Goal: Transaction & Acquisition: Book appointment/travel/reservation

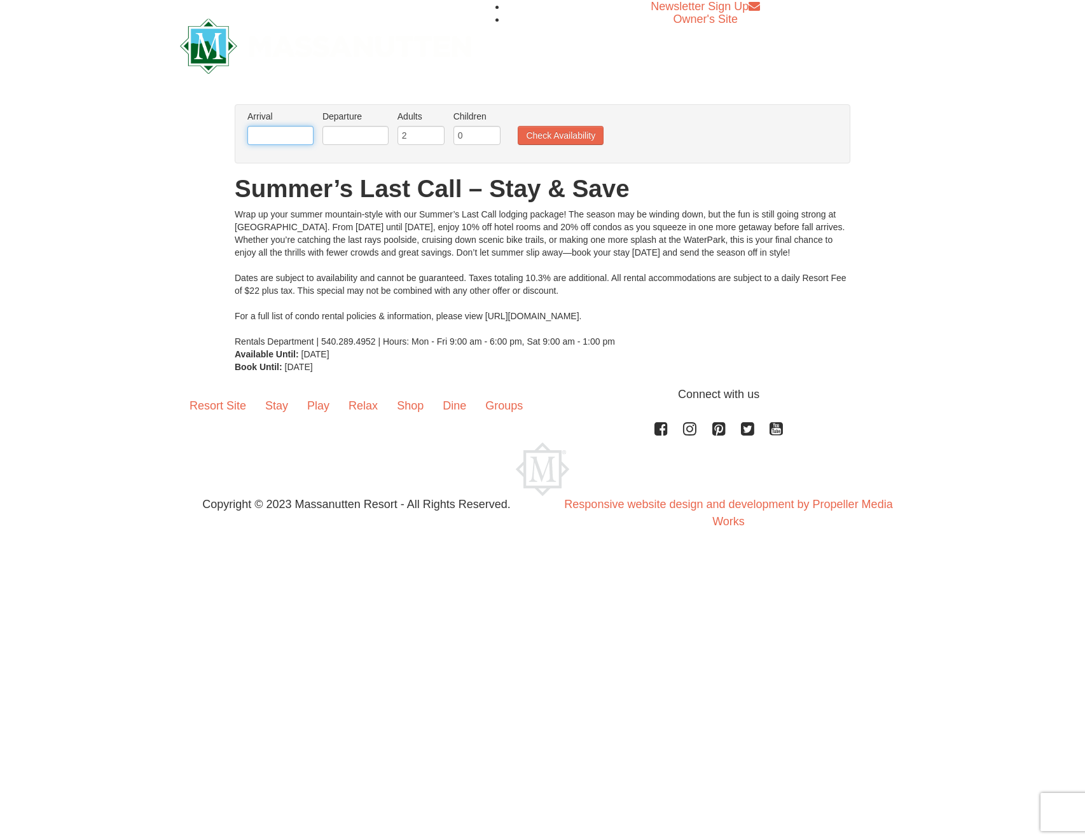
click at [285, 142] on input "text" at bounding box center [280, 135] width 66 height 19
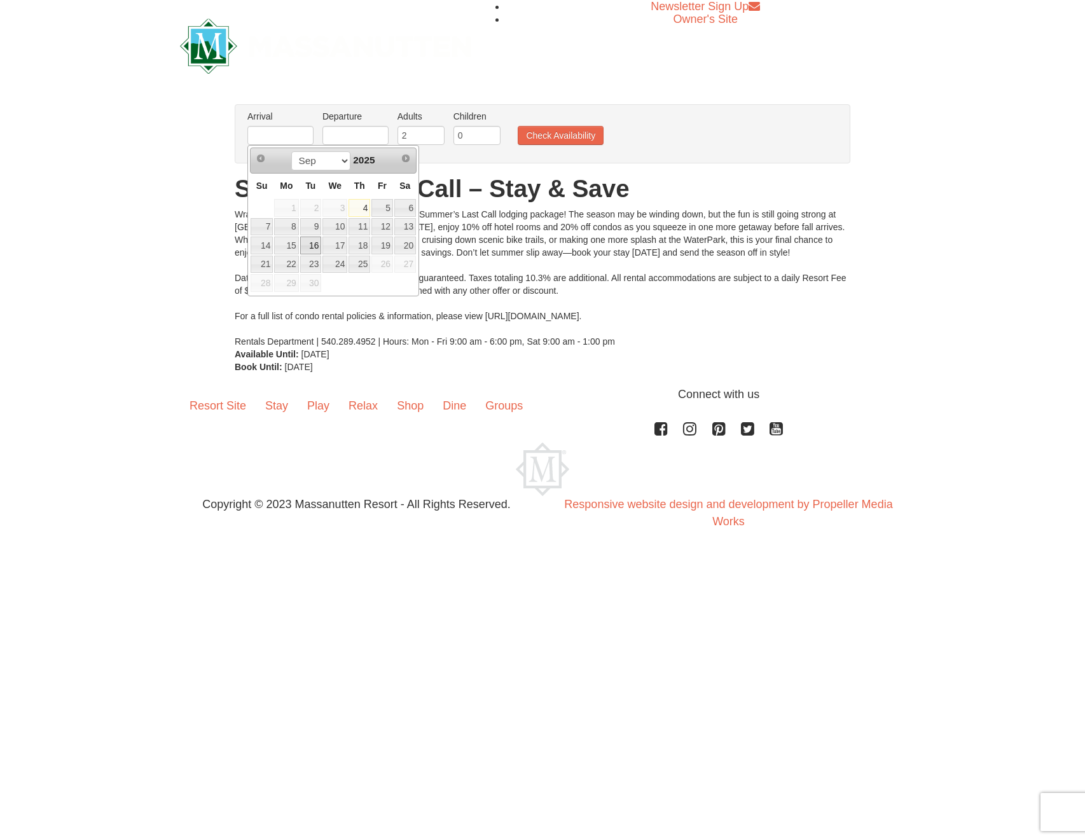
click at [308, 242] on link "16" at bounding box center [311, 246] width 22 height 18
type input "[DATE]"
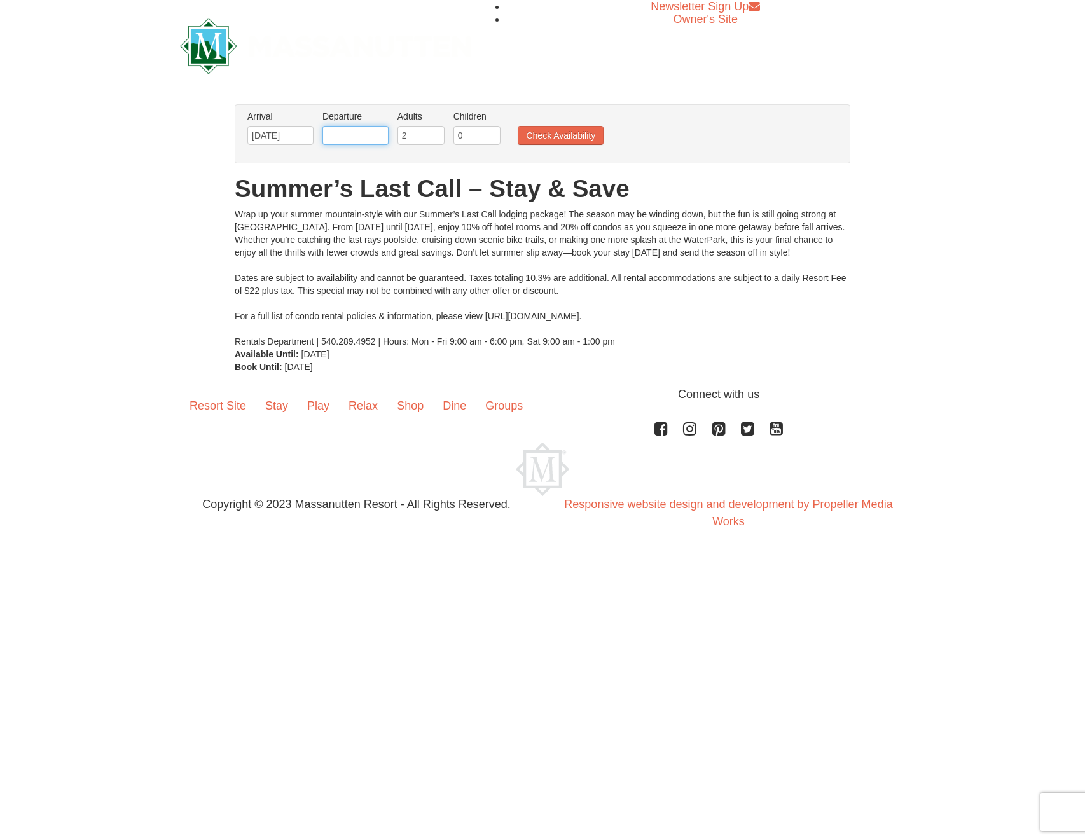
click at [361, 141] on input "text" at bounding box center [355, 135] width 66 height 19
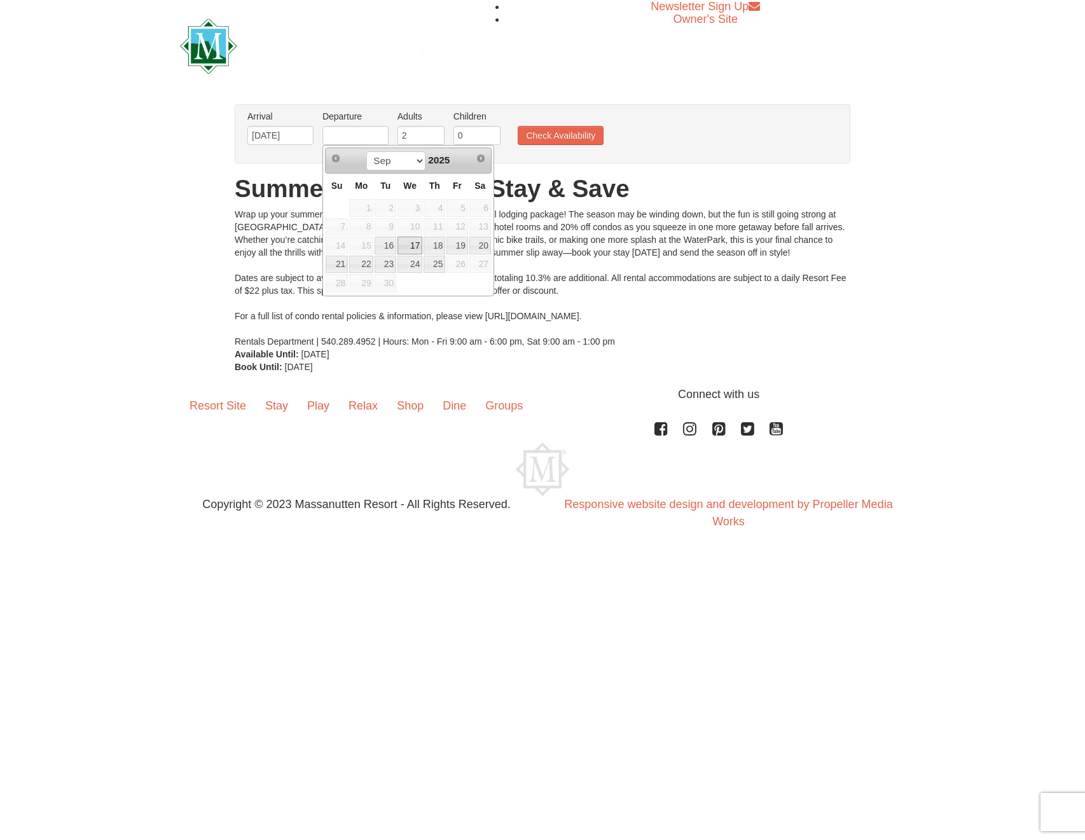
click at [413, 244] on link "17" at bounding box center [410, 246] width 25 height 18
type input "[DATE]"
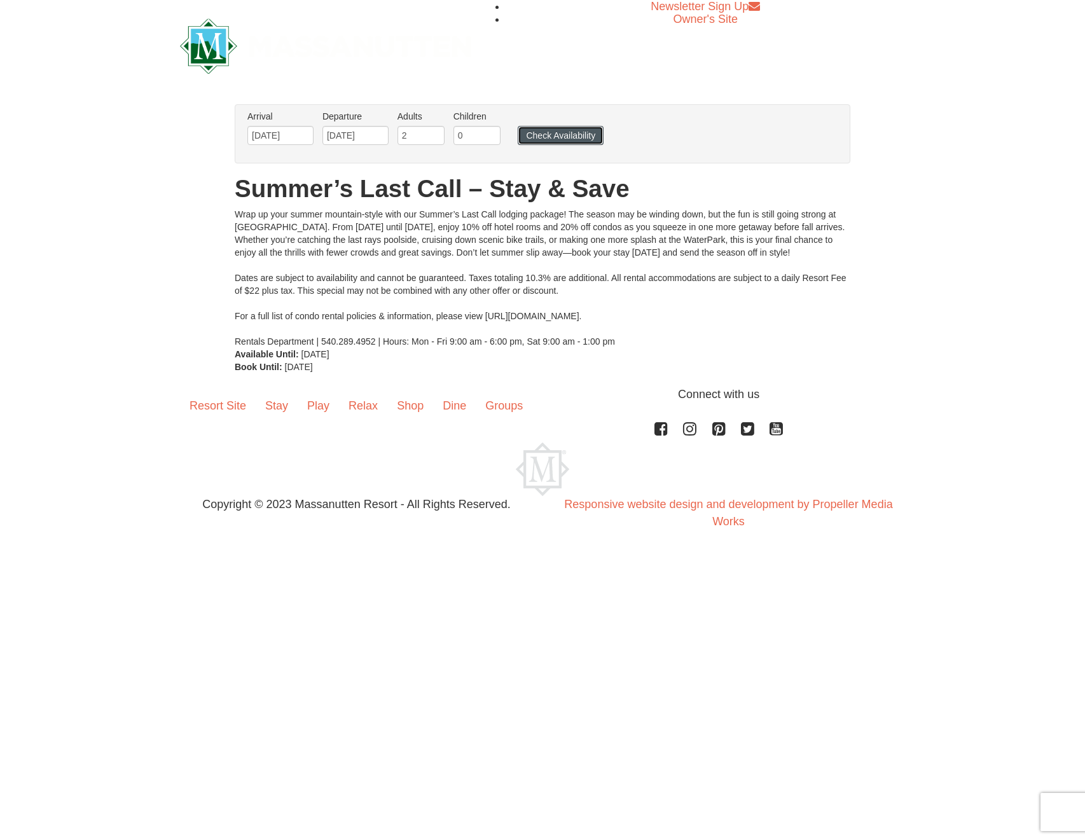
click at [552, 141] on button "Check Availability" at bounding box center [561, 135] width 86 height 19
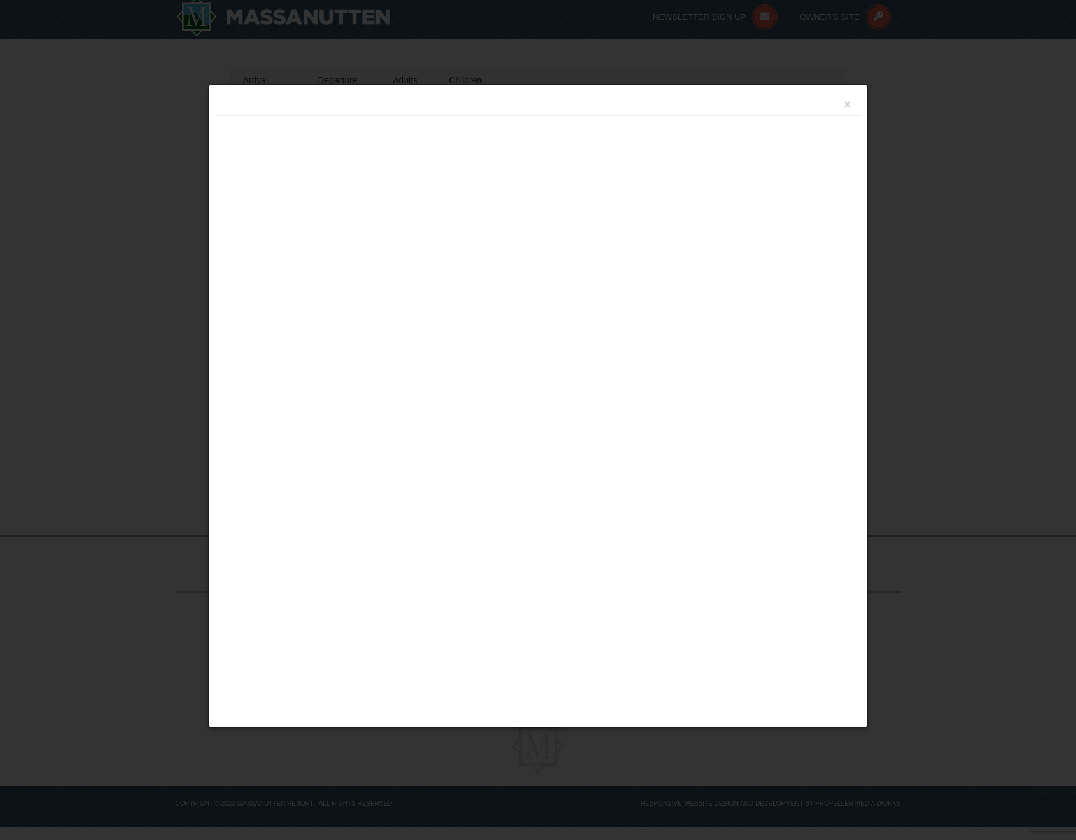
scroll to position [5, 0]
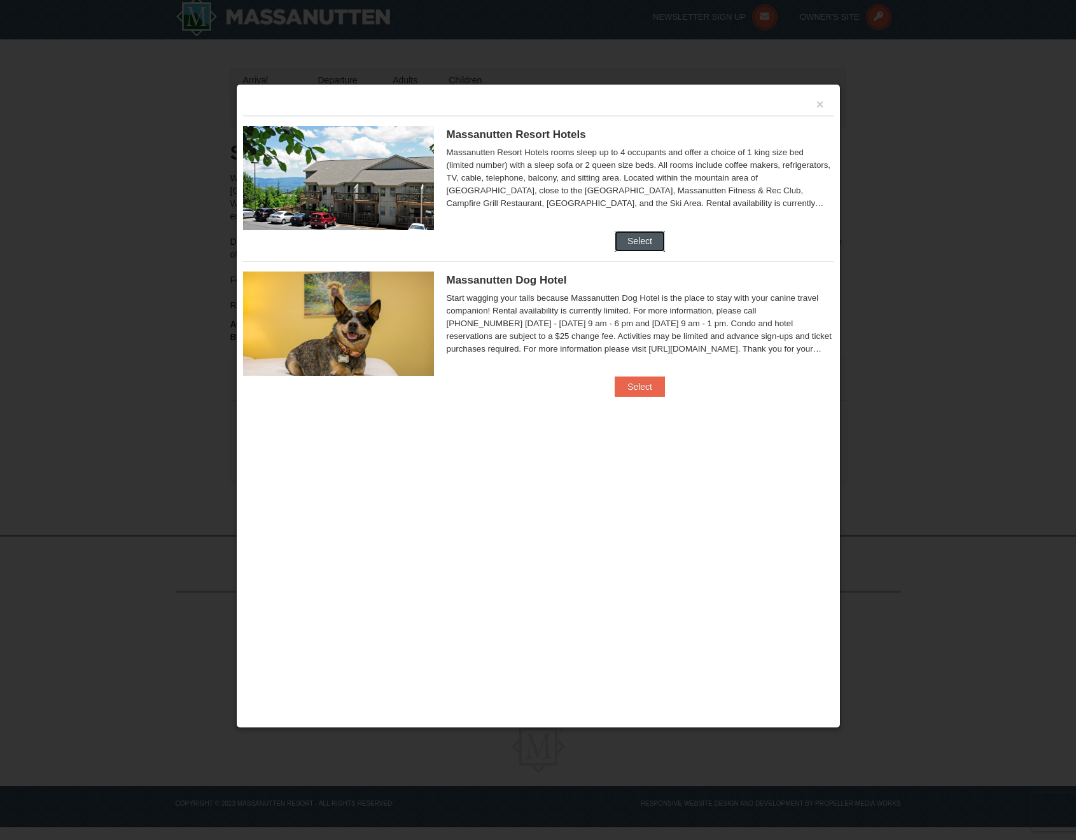
click at [644, 239] on button "Select" at bounding box center [639, 241] width 50 height 20
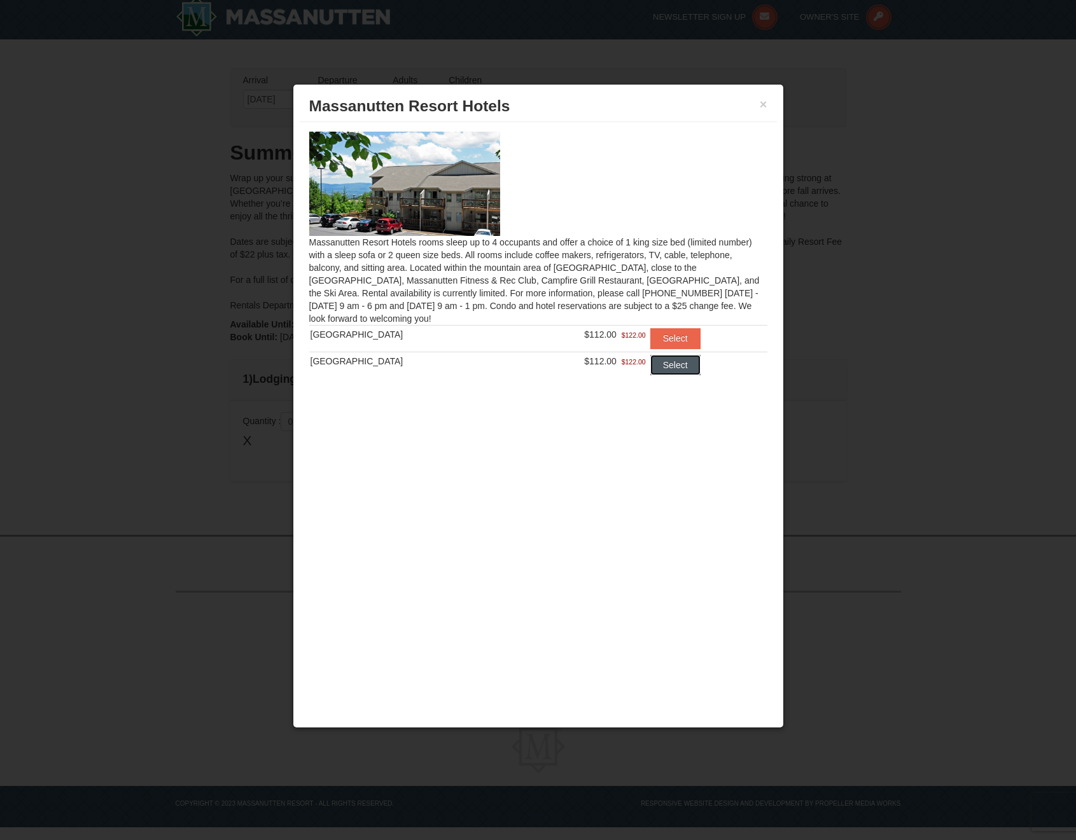
click at [678, 370] on button "Select" at bounding box center [675, 365] width 50 height 20
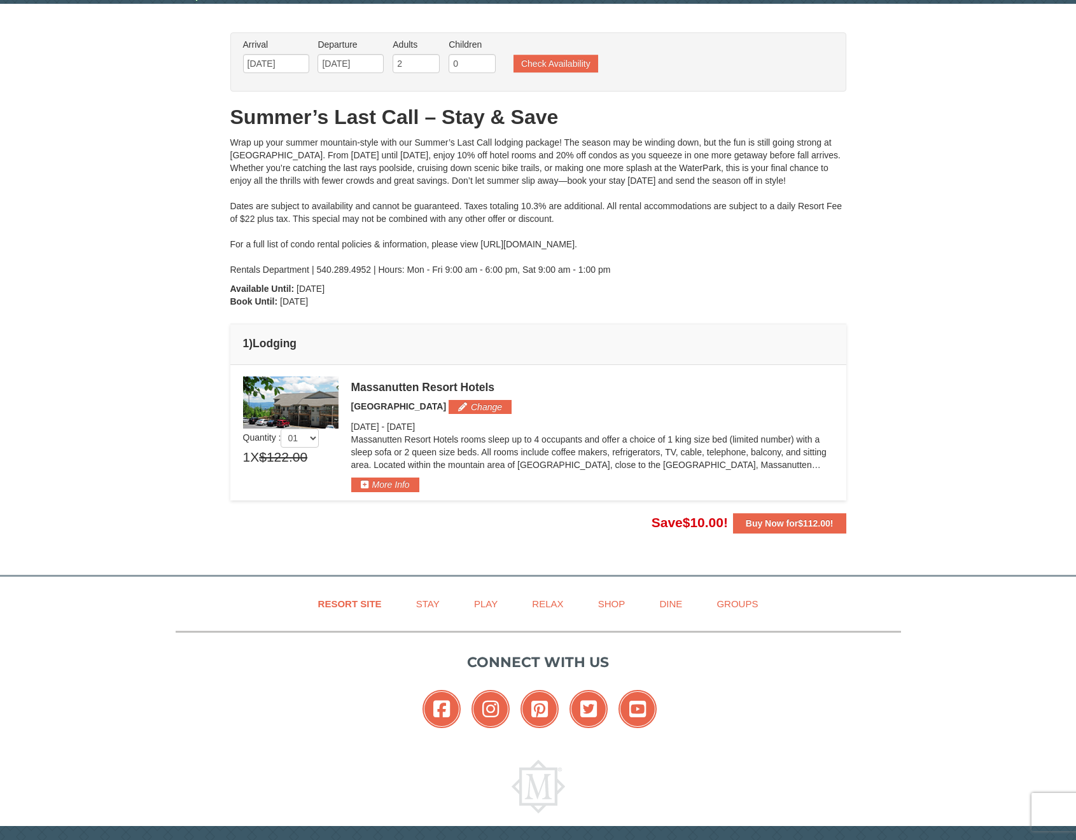
scroll to position [81, 0]
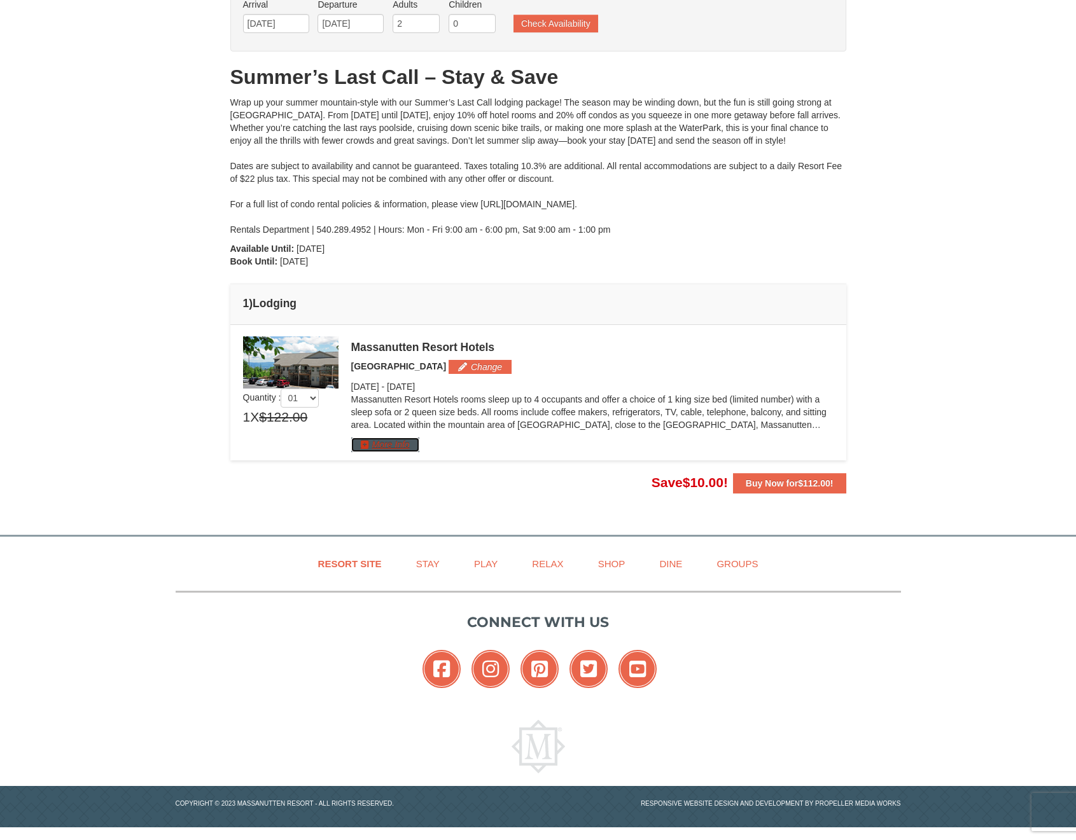
click at [380, 441] on button "More Info" at bounding box center [385, 445] width 68 height 14
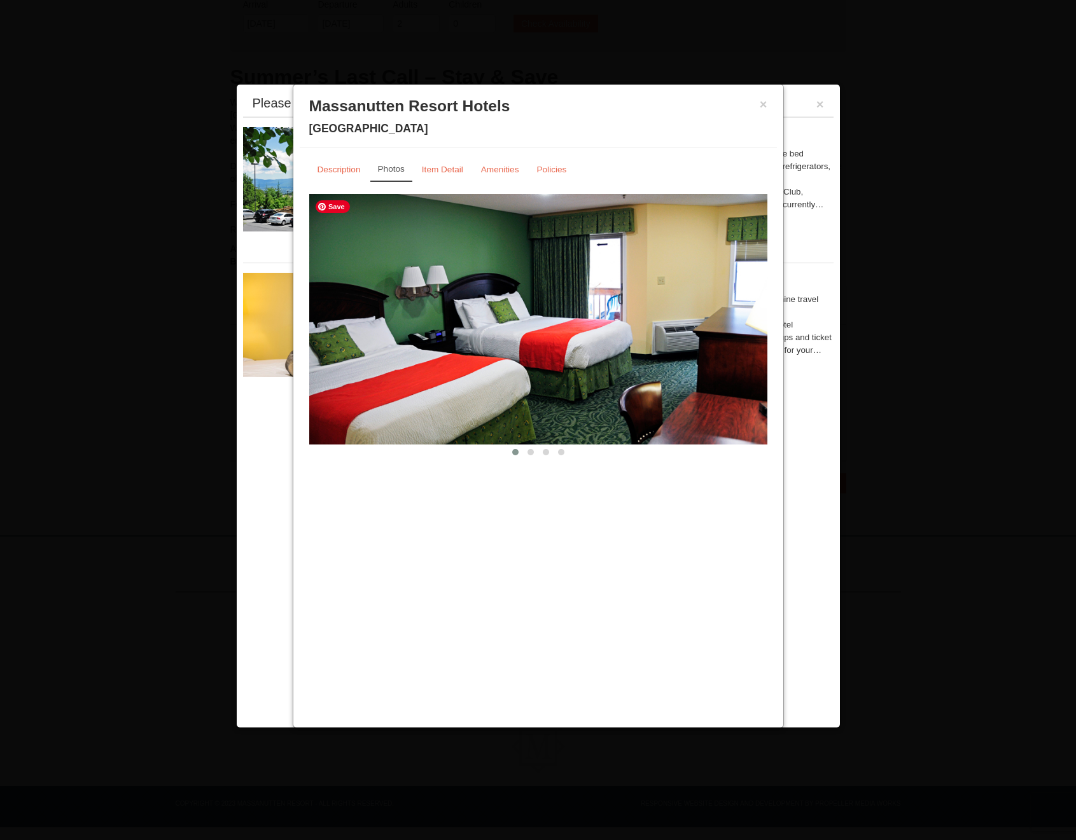
click at [747, 301] on img at bounding box center [538, 319] width 458 height 251
click at [757, 307] on img at bounding box center [538, 319] width 458 height 251
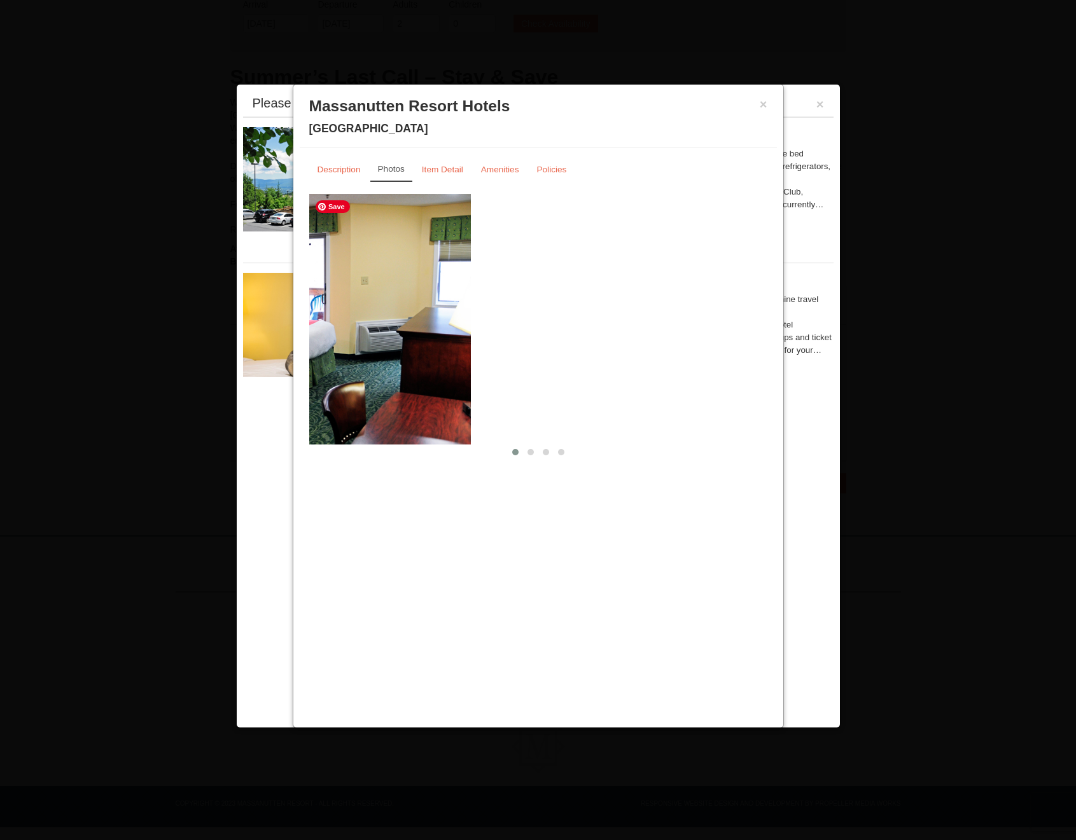
drag, startPoint x: 527, startPoint y: 334, endPoint x: 356, endPoint y: 331, distance: 170.5
click at [373, 331] on img at bounding box center [242, 319] width 458 height 251
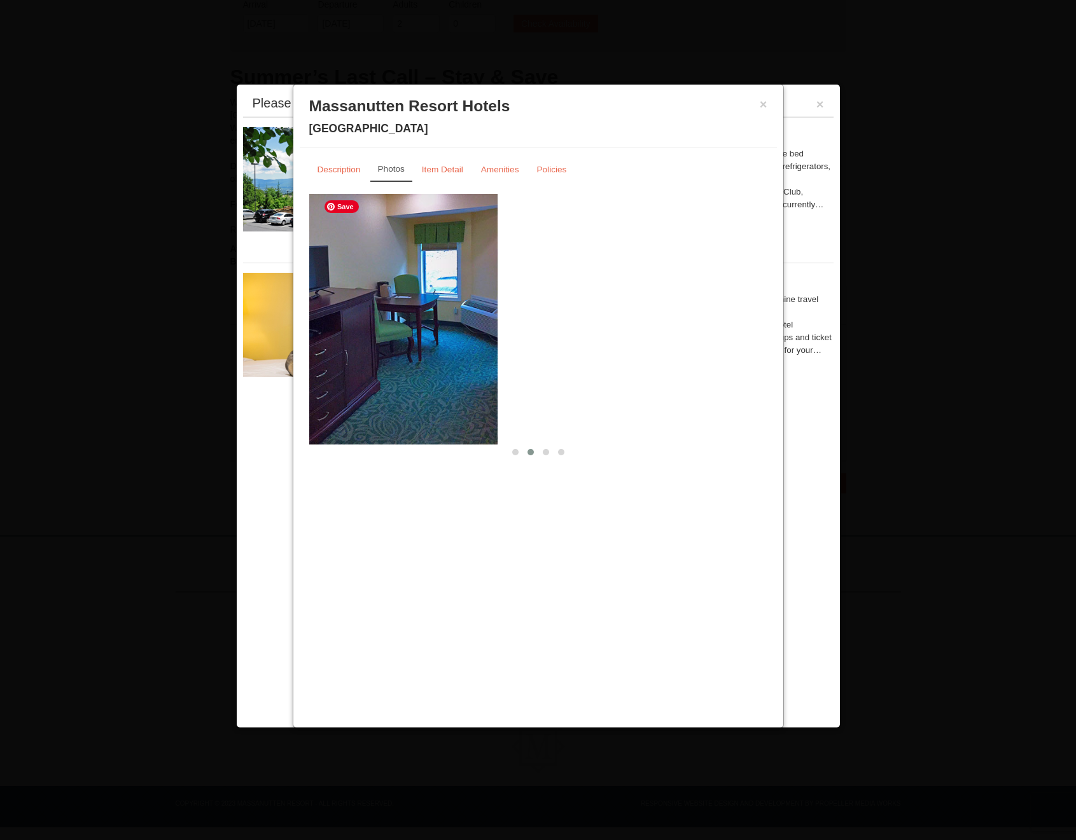
drag, startPoint x: 711, startPoint y: 362, endPoint x: 356, endPoint y: 357, distance: 355.0
click at [402, 358] on img at bounding box center [268, 319] width 458 height 251
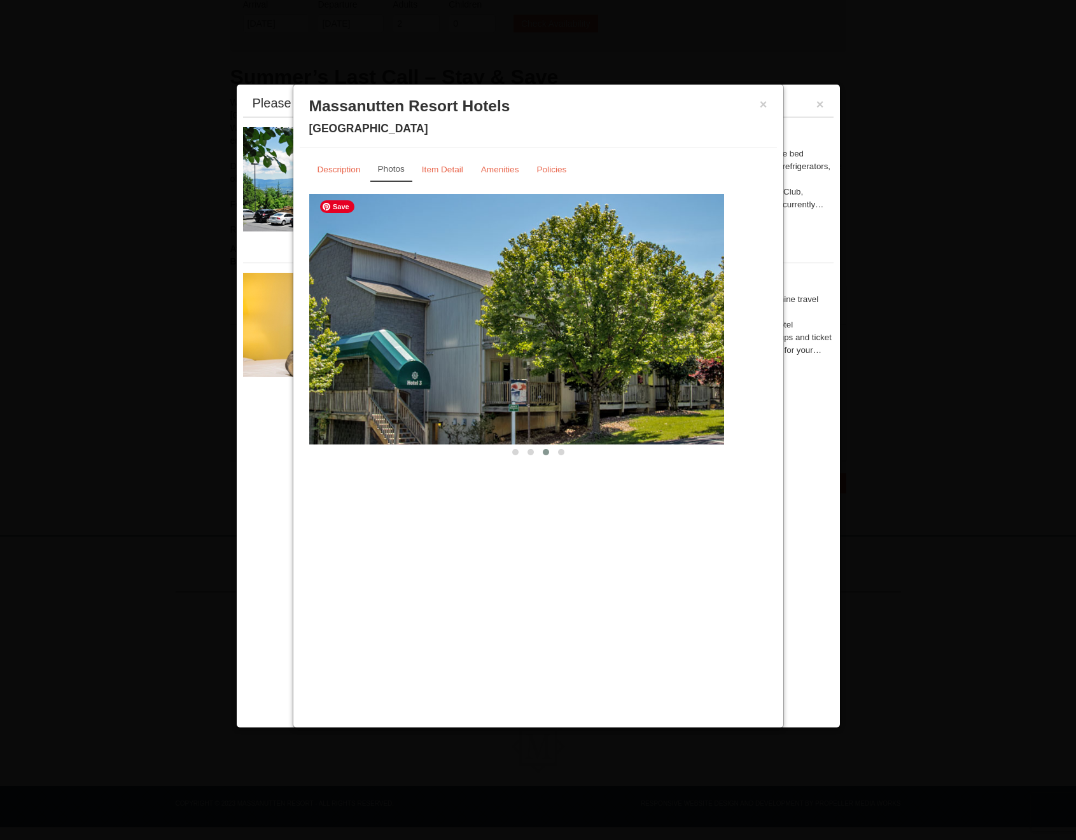
drag, startPoint x: 645, startPoint y: 381, endPoint x: 366, endPoint y: 366, distance: 279.0
click at [410, 370] on img at bounding box center [495, 319] width 458 height 251
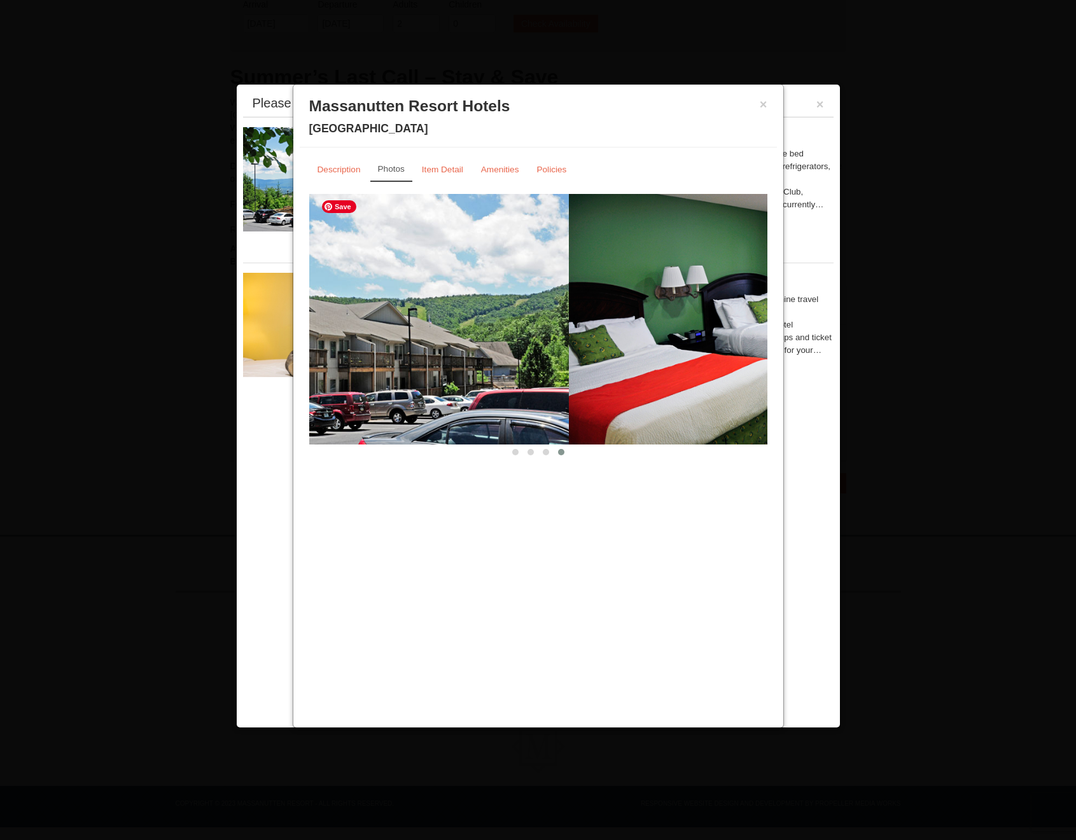
drag, startPoint x: 720, startPoint y: 377, endPoint x: 338, endPoint y: 367, distance: 381.8
click at [443, 373] on img at bounding box center [340, 319] width 458 height 251
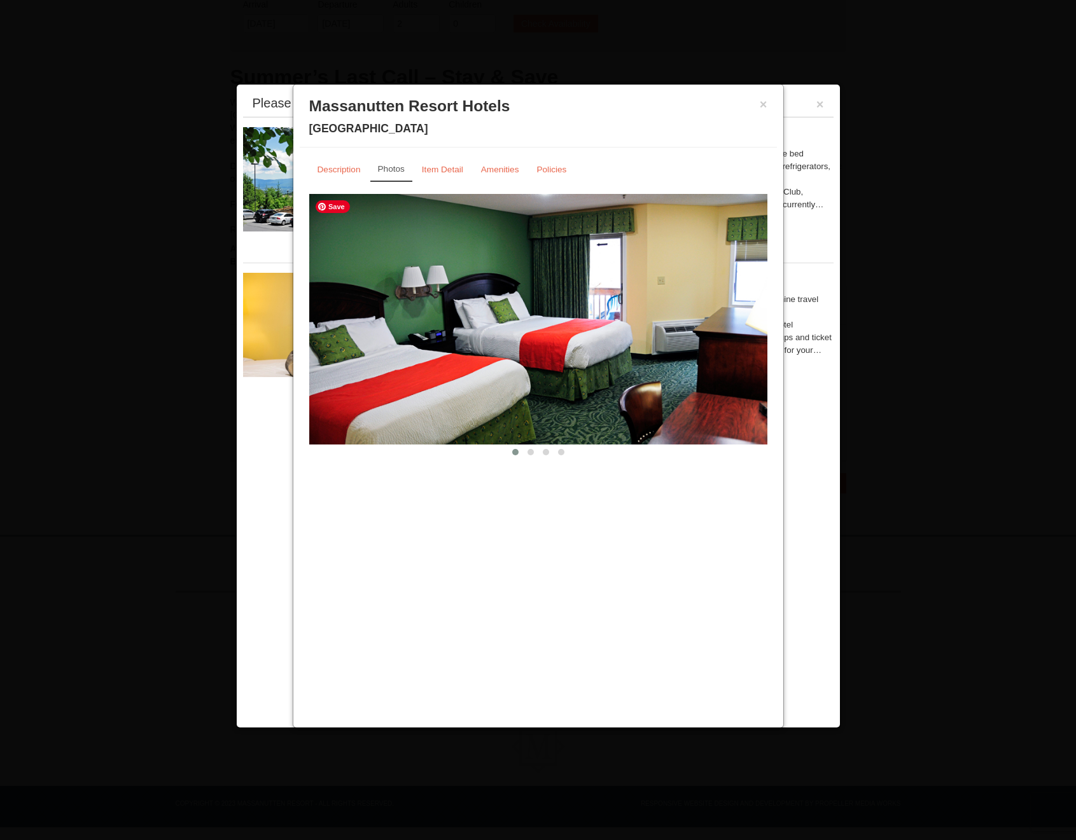
drag, startPoint x: 731, startPoint y: 373, endPoint x: 360, endPoint y: 357, distance: 371.8
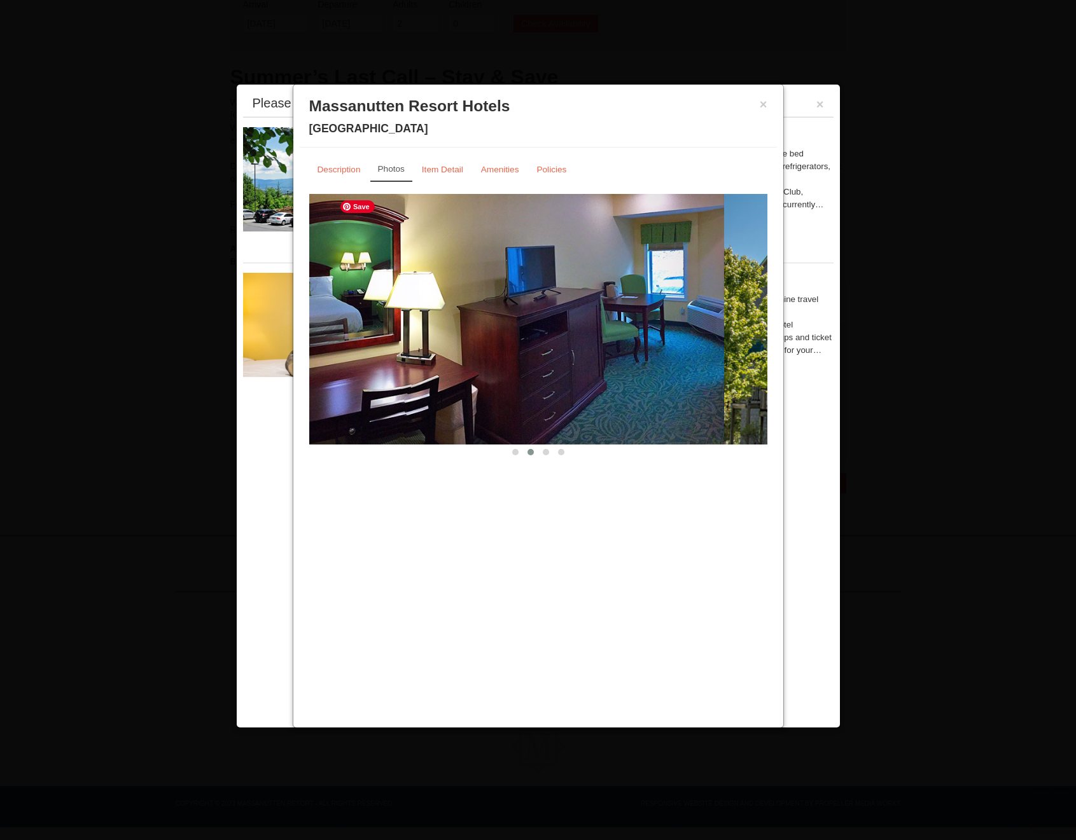
drag, startPoint x: 692, startPoint y: 352, endPoint x: 321, endPoint y: 320, distance: 372.8
click at [312, 326] on img at bounding box center [495, 319] width 458 height 251
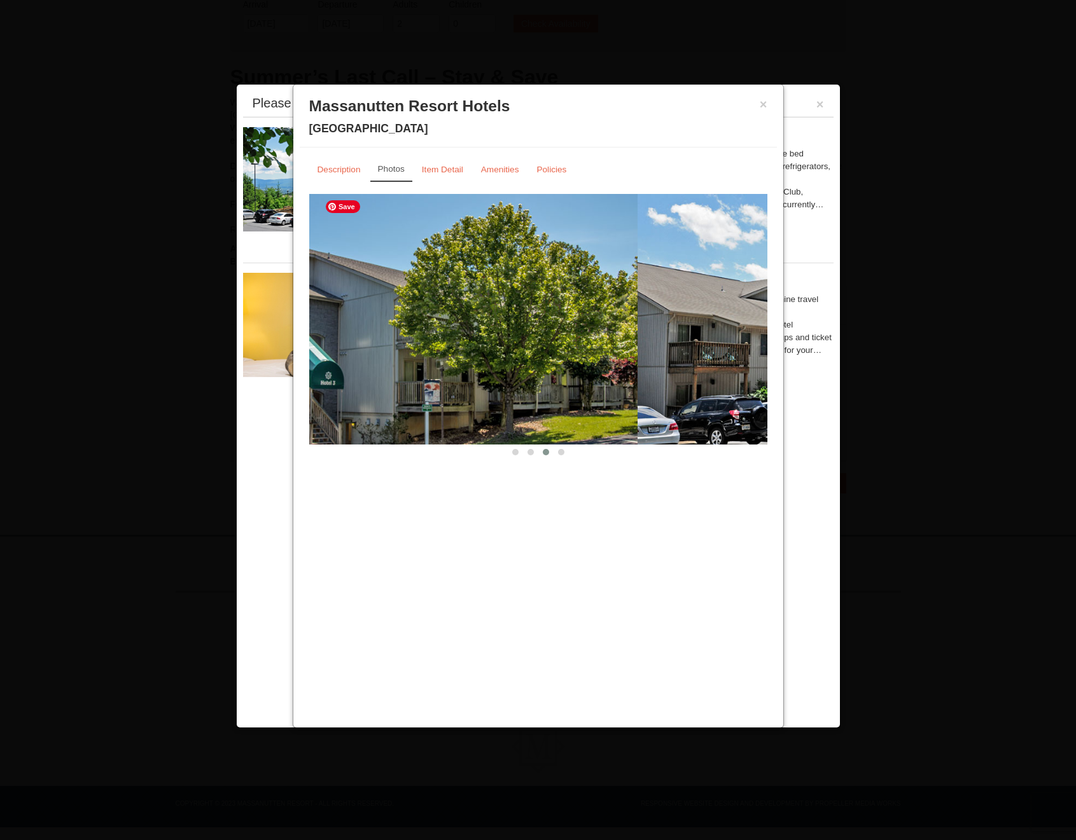
drag, startPoint x: 712, startPoint y: 348, endPoint x: 289, endPoint y: 336, distance: 423.8
click at [291, 340] on div "From: To: Adults: 2 Children: 0 Change Arrival Please format dates MM/DD/YYYY P…" at bounding box center [538, 242] width 616 height 501
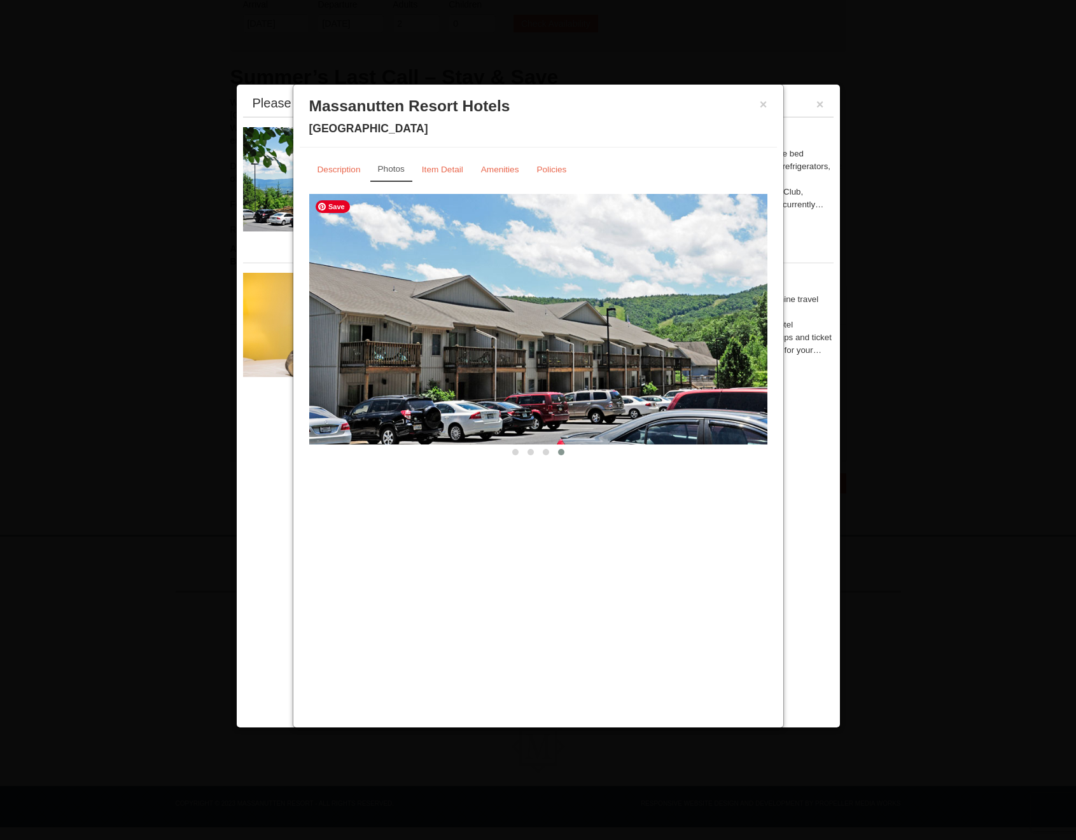
drag, startPoint x: 731, startPoint y: 380, endPoint x: 379, endPoint y: 370, distance: 352.5
click at [402, 372] on img at bounding box center [538, 319] width 458 height 251
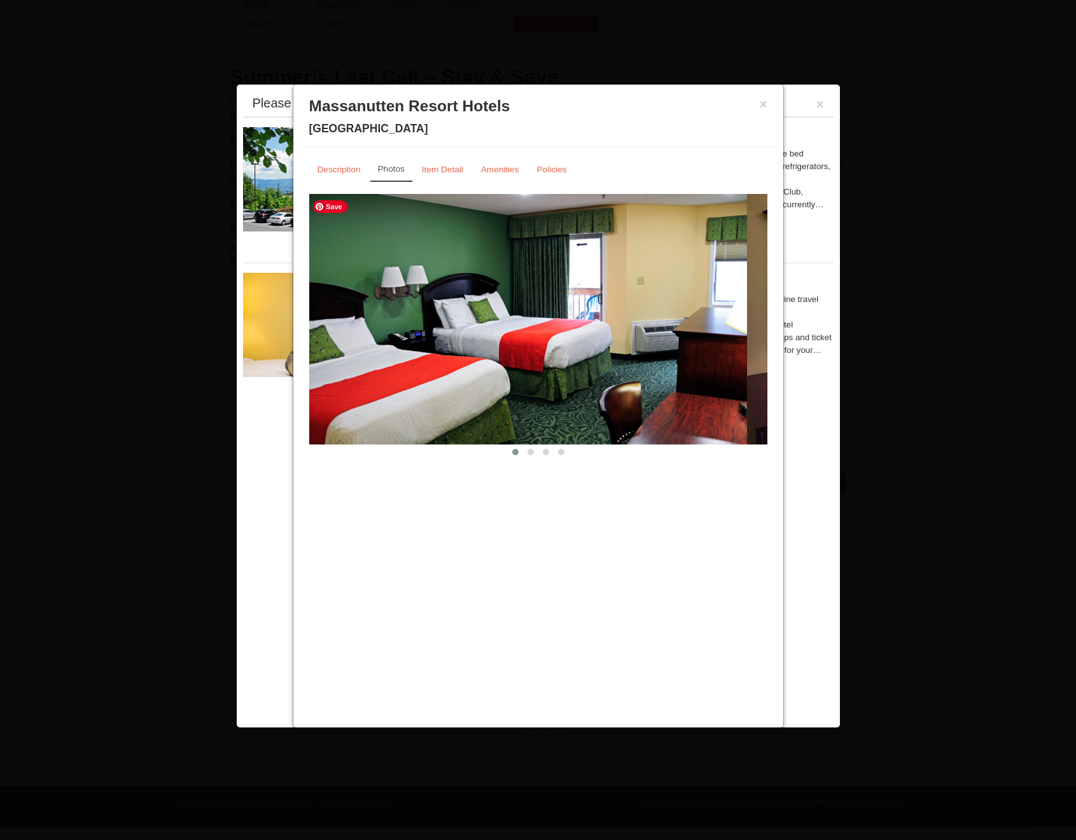
drag, startPoint x: 719, startPoint y: 390, endPoint x: 340, endPoint y: 367, distance: 379.8
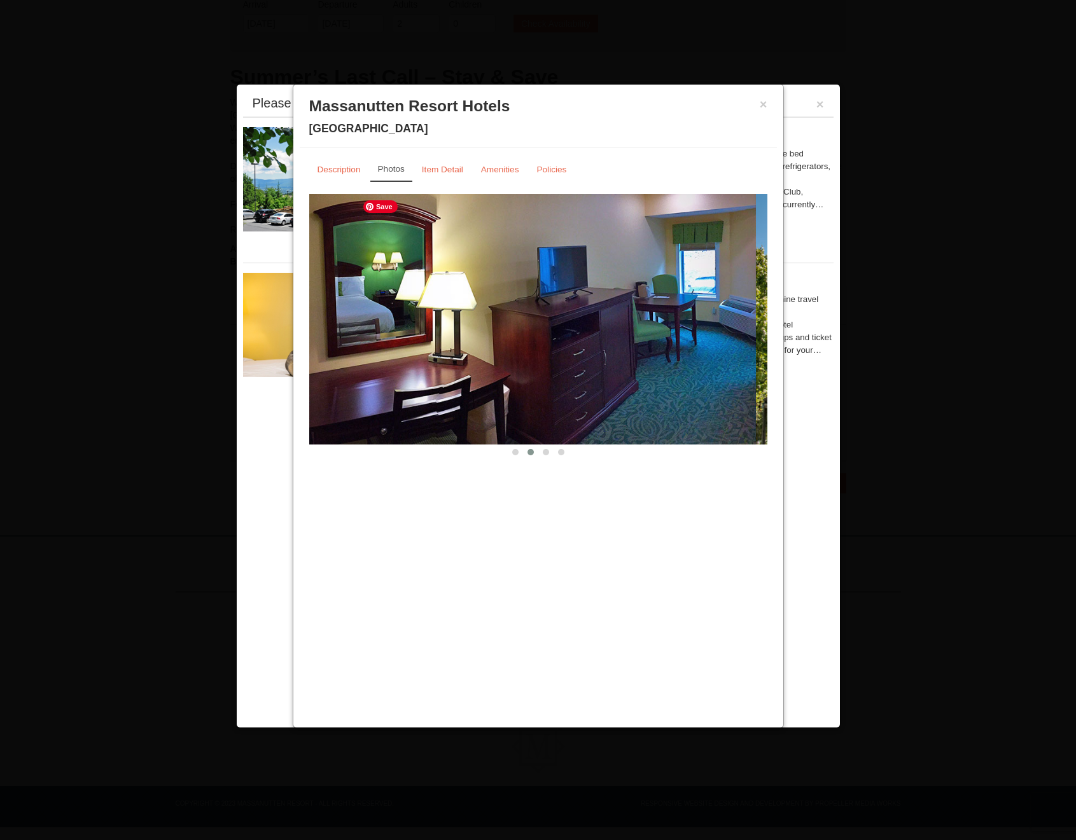
drag, startPoint x: 729, startPoint y: 384, endPoint x: 360, endPoint y: 367, distance: 369.3
click at [338, 372] on img at bounding box center [527, 319] width 458 height 251
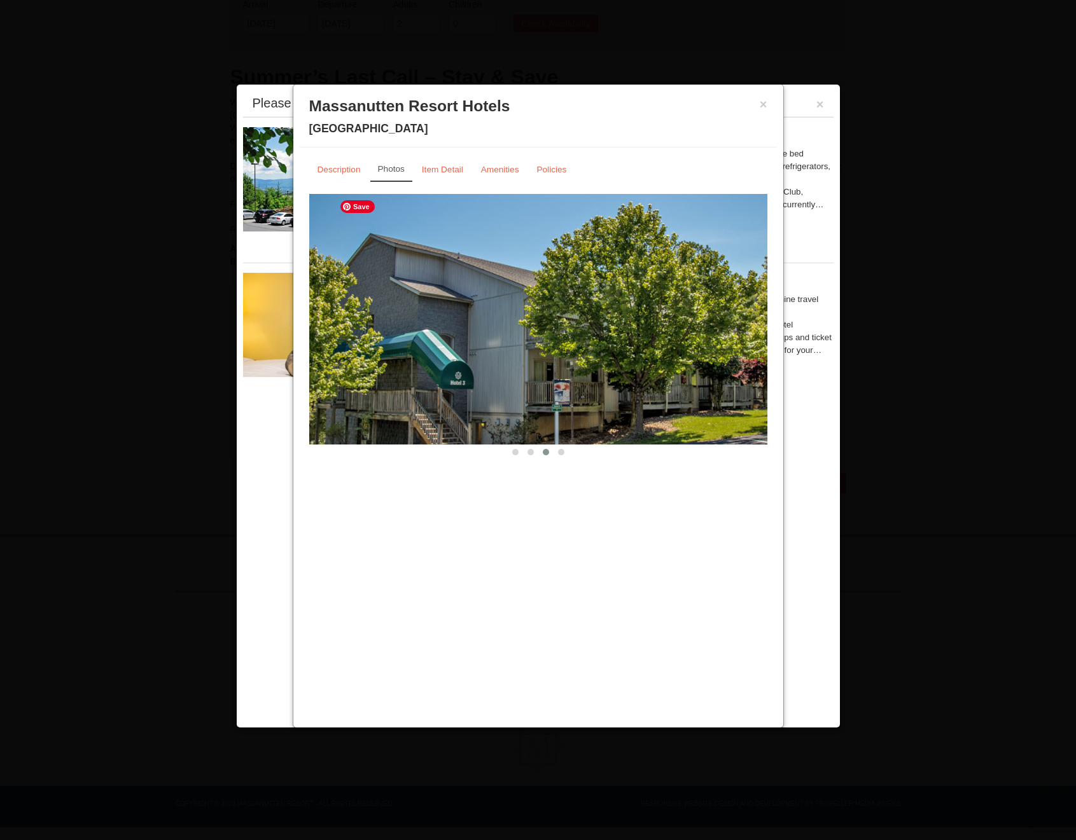
drag, startPoint x: 725, startPoint y: 357, endPoint x: 280, endPoint y: 348, distance: 445.3
click at [281, 348] on div "From: To: Adults: 2 Children: 0 Change Arrival Please format dates MM/DD/YYYY P…" at bounding box center [538, 242] width 616 height 501
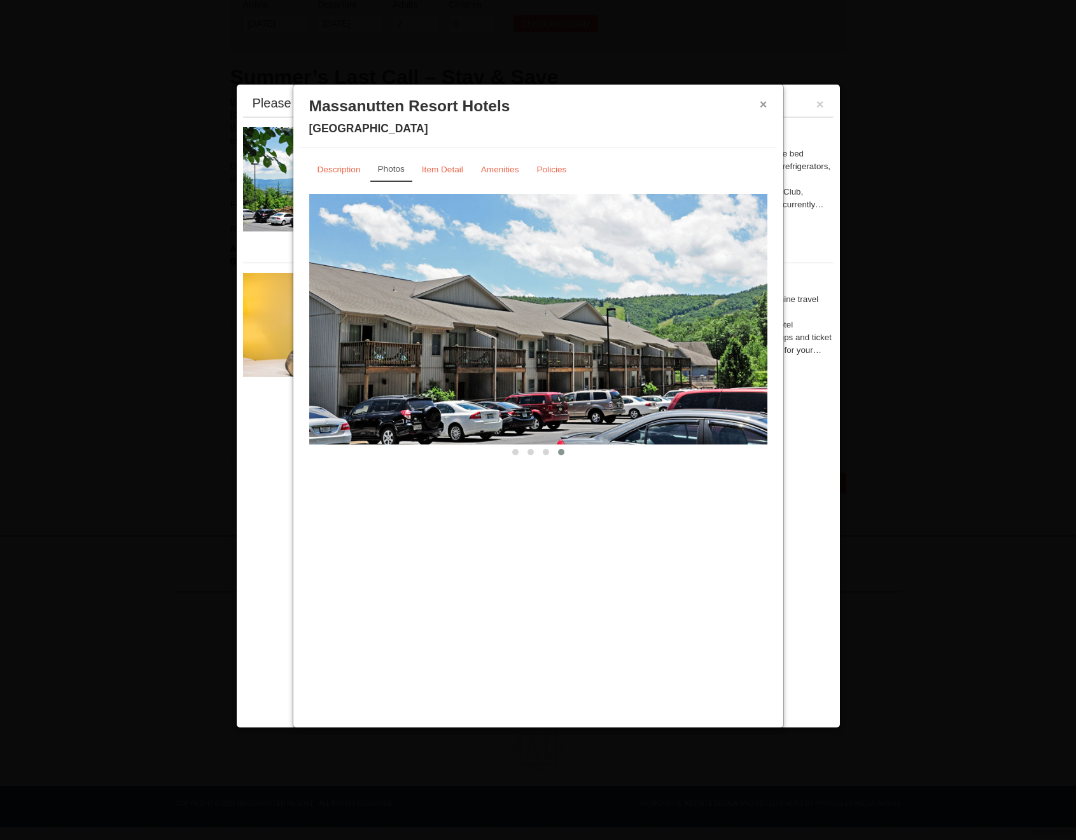
click at [765, 102] on button "×" at bounding box center [763, 104] width 8 height 13
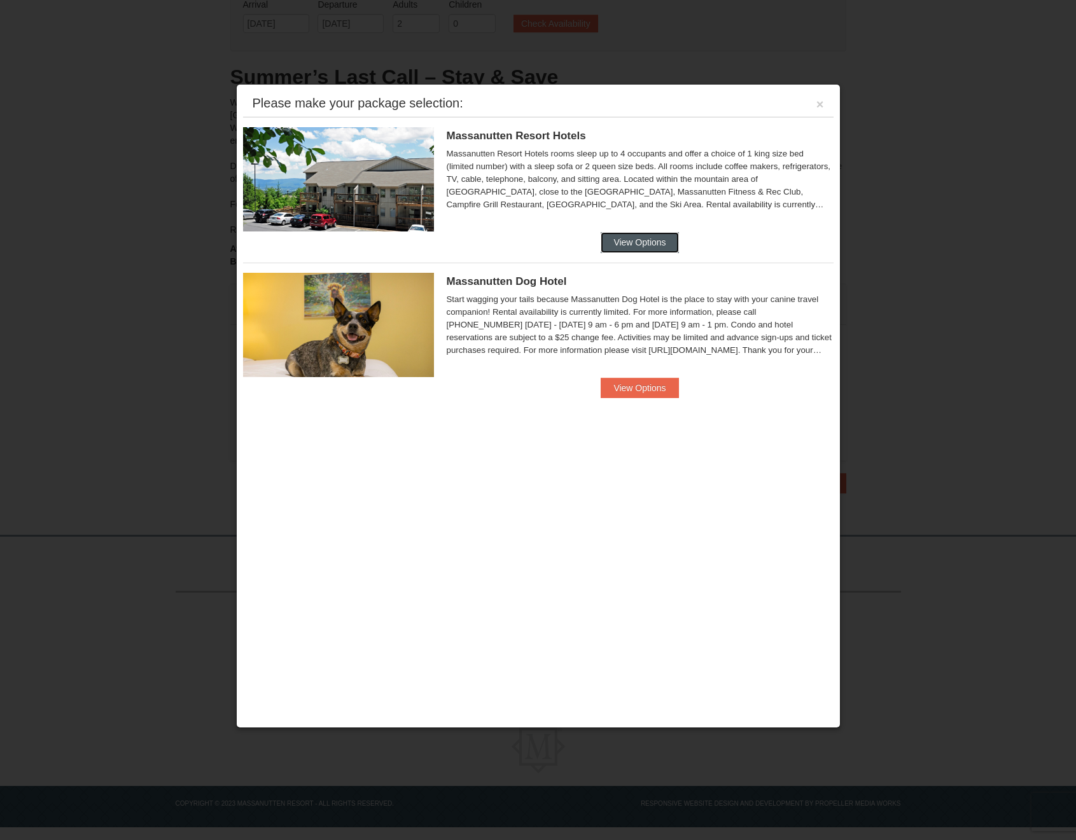
click at [651, 237] on button "View Options" at bounding box center [639, 242] width 78 height 20
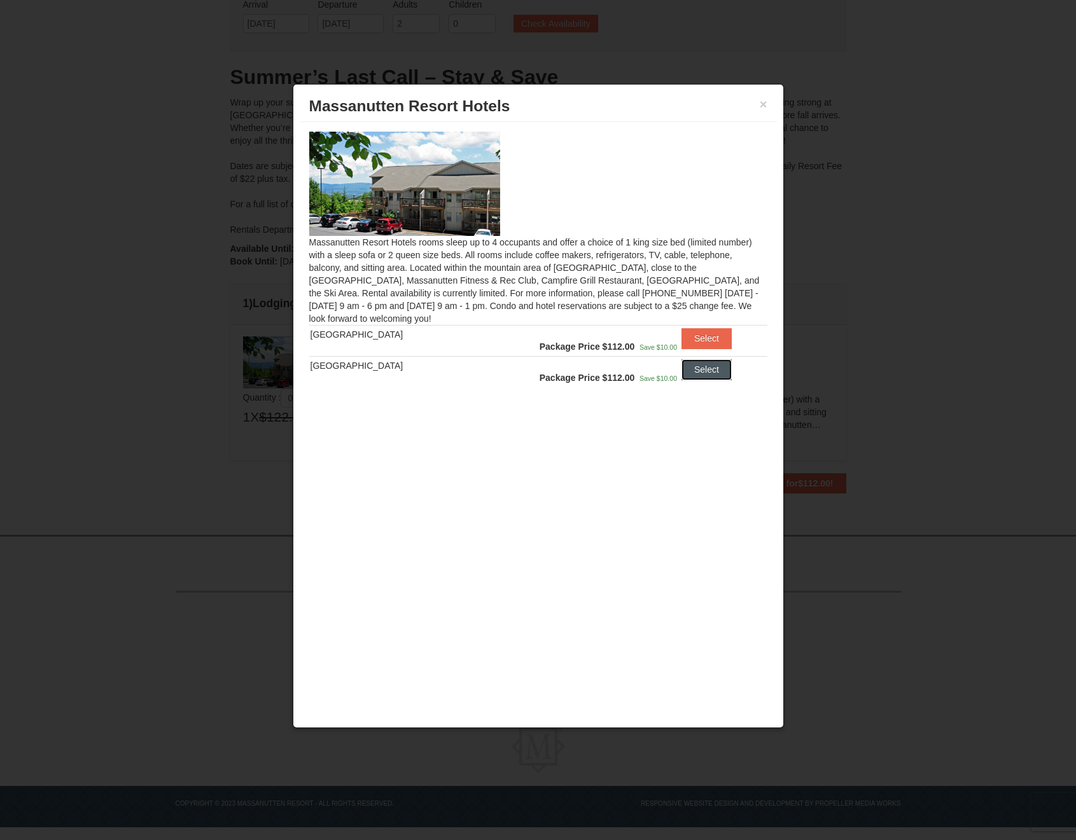
click at [686, 373] on button "Select" at bounding box center [706, 369] width 50 height 20
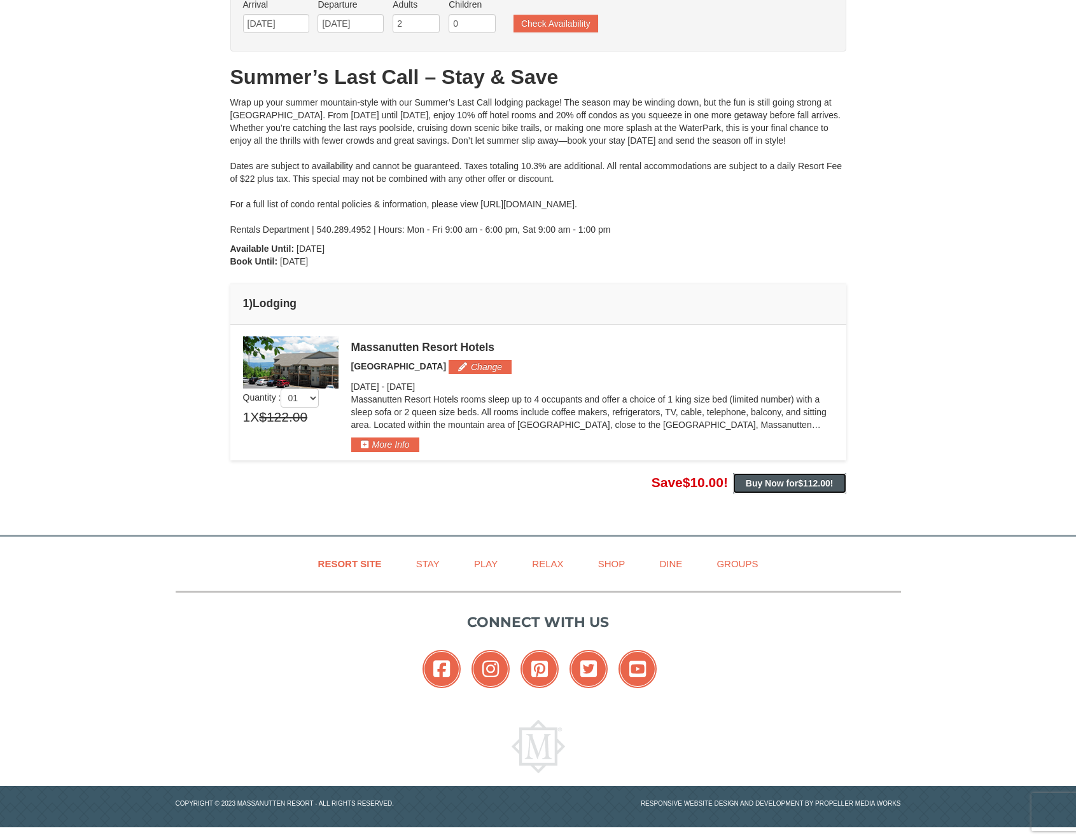
click at [775, 484] on strong "Buy Now for $112.00 !" at bounding box center [789, 483] width 88 height 10
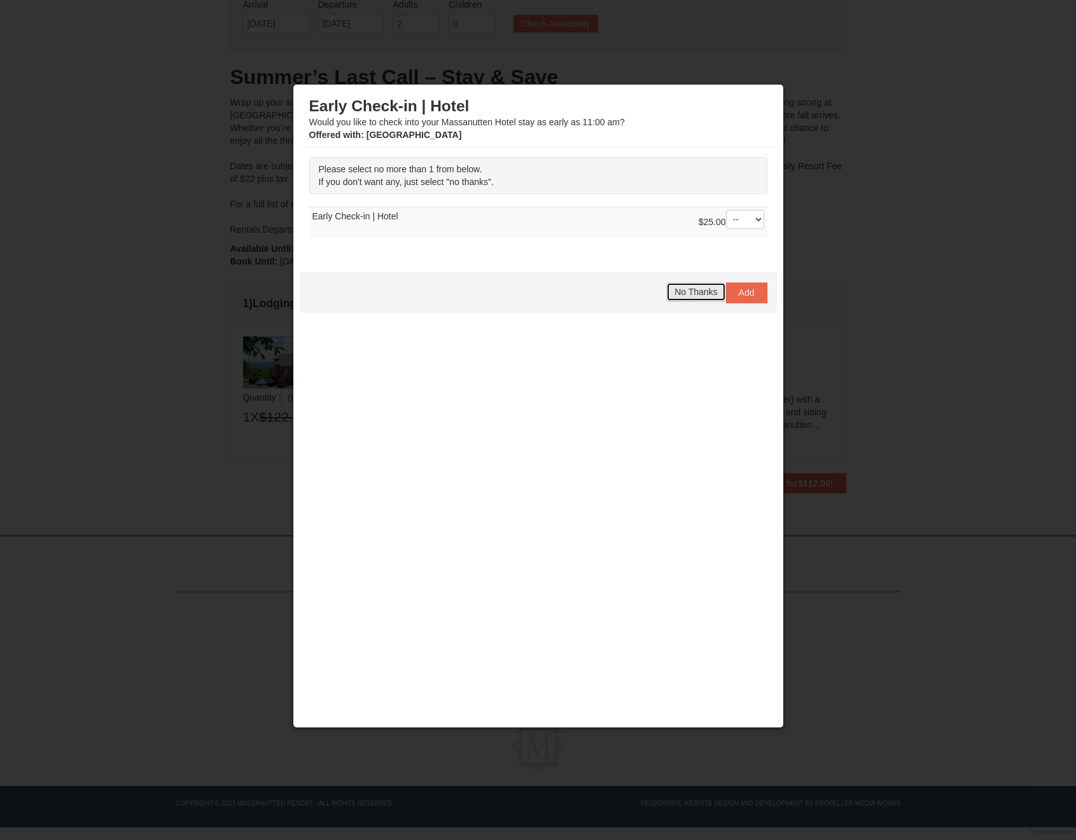
click at [681, 291] on span "No Thanks" at bounding box center [695, 292] width 43 height 10
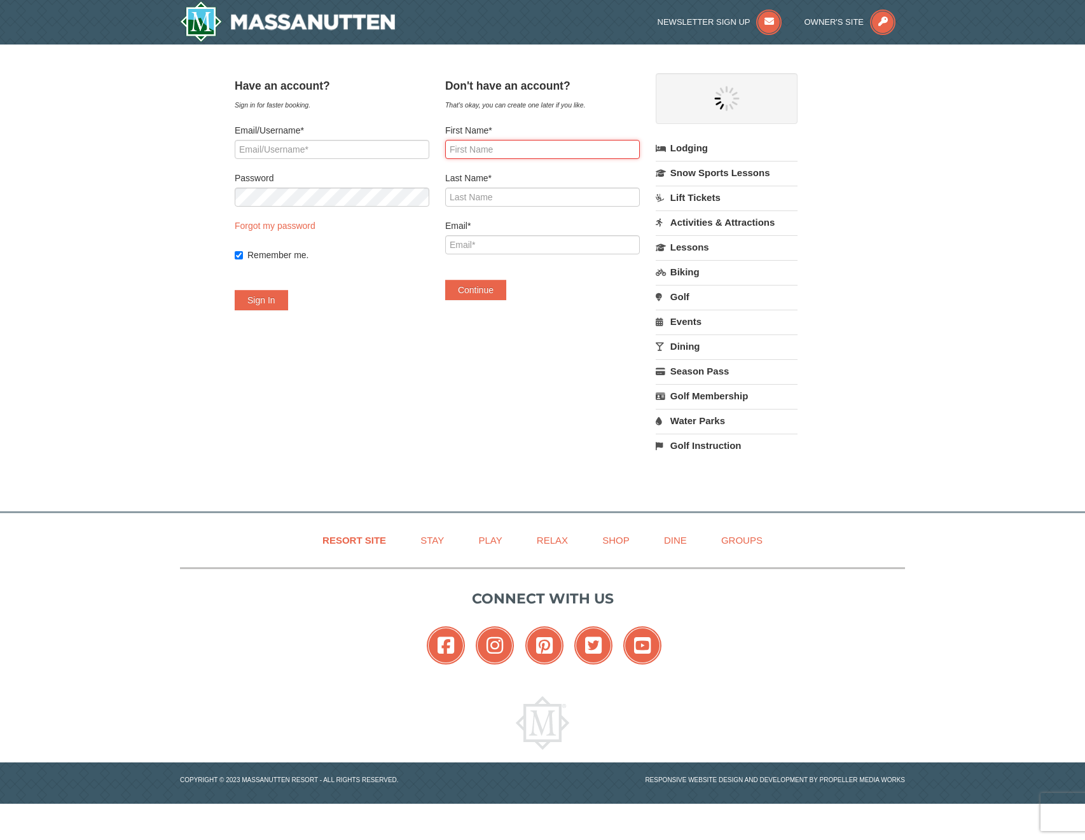
click at [560, 153] on input "First Name*" at bounding box center [542, 149] width 195 height 19
type input "Zackary"
type input "Stevens"
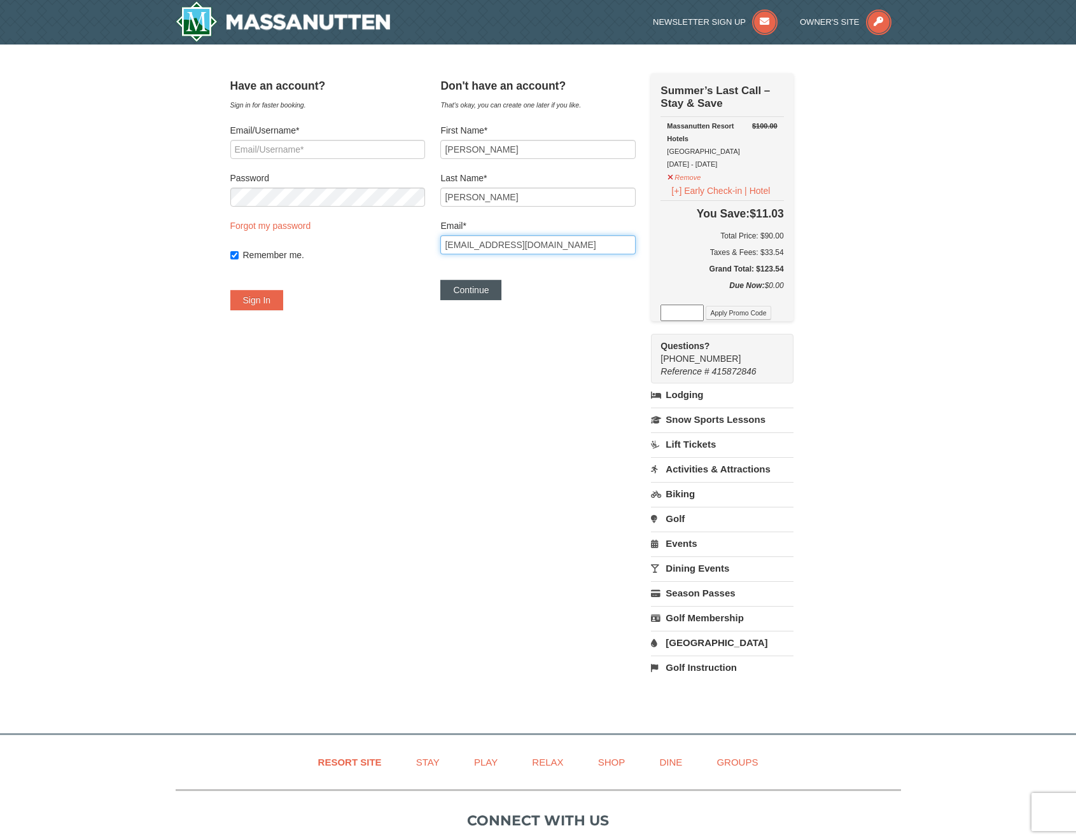
type input "zack.st7@gmail.com"
click at [492, 287] on button "Continue" at bounding box center [470, 290] width 61 height 20
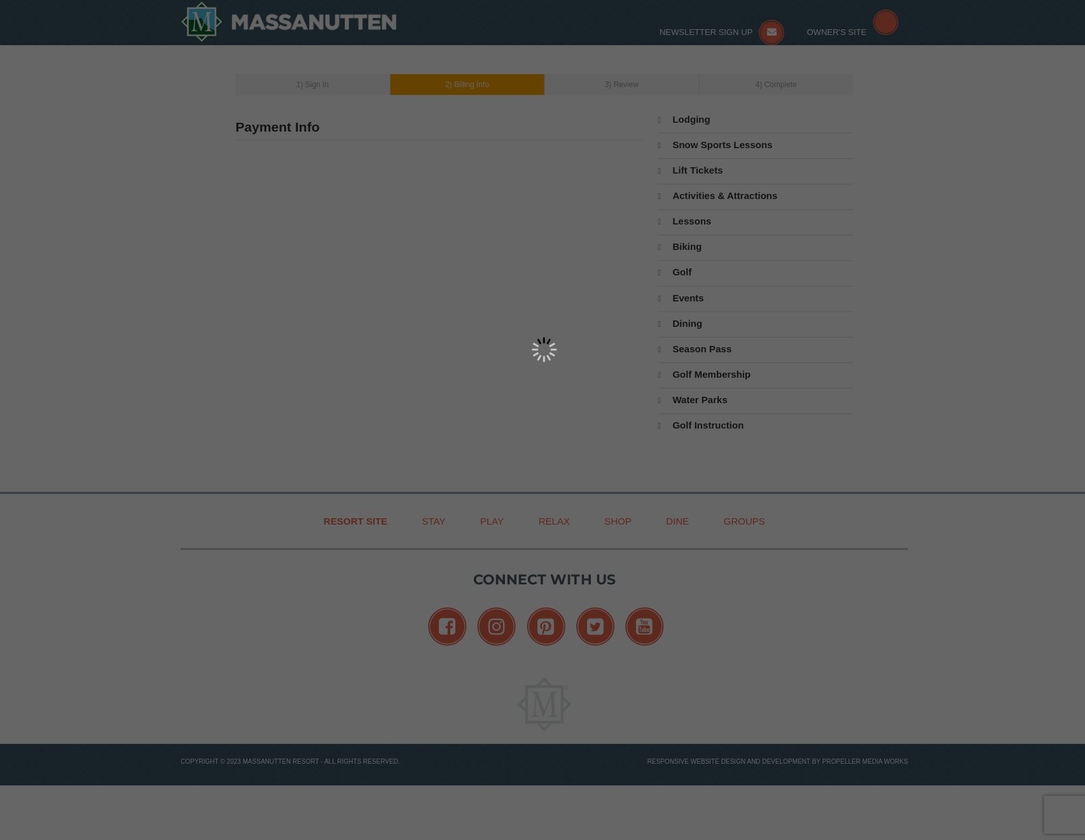
type input "Zackary Stevens"
type input "zack.st7@gmail.com"
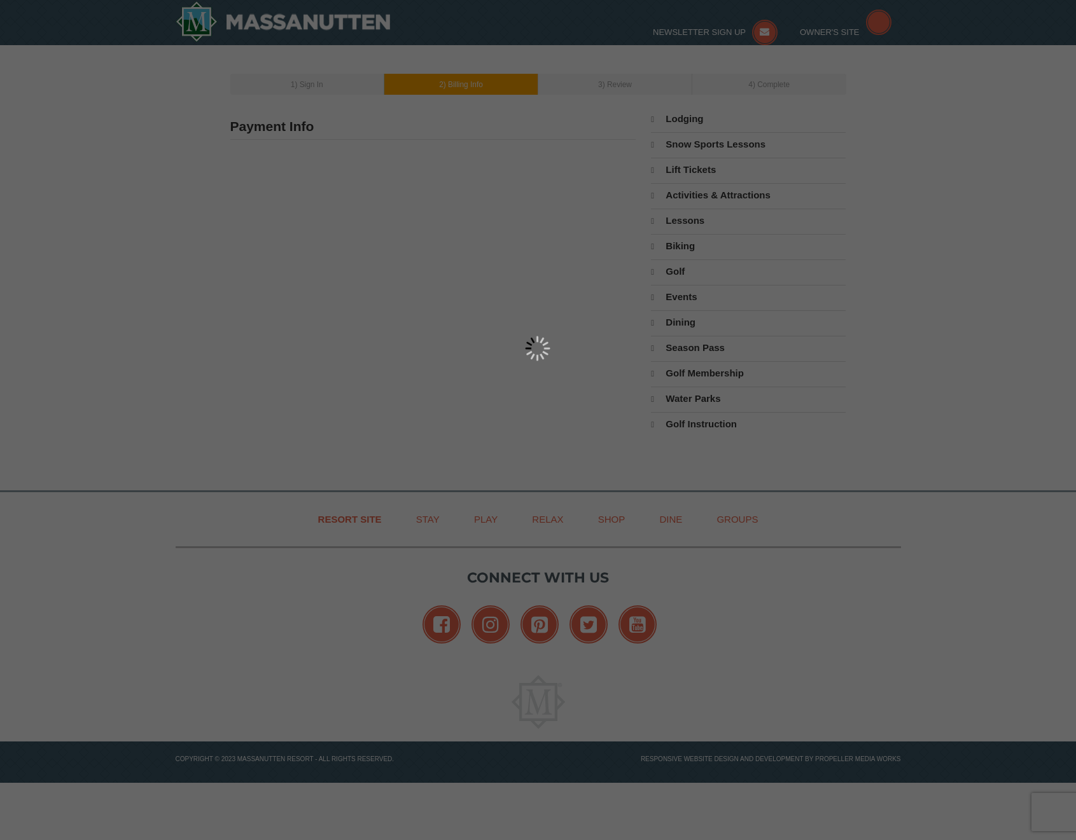
select select "9"
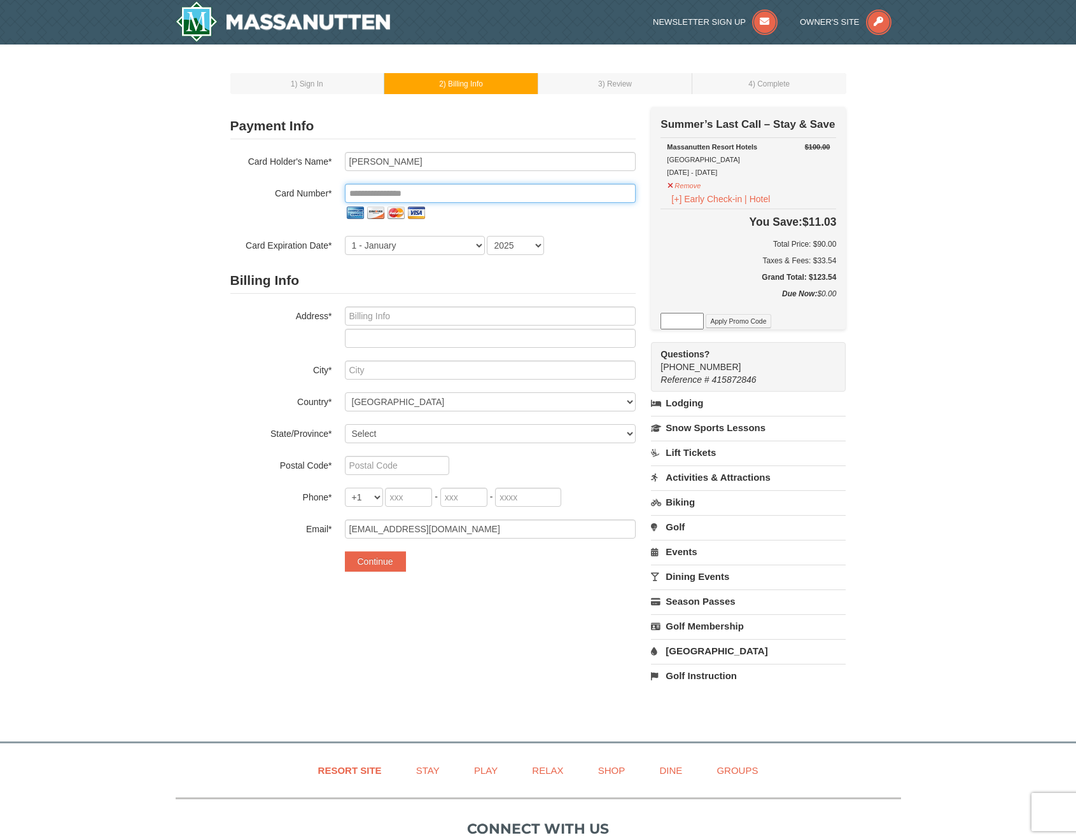
click at [438, 193] on input "tel" at bounding box center [490, 193] width 291 height 19
type input "**********"
select select "7"
select select "2028"
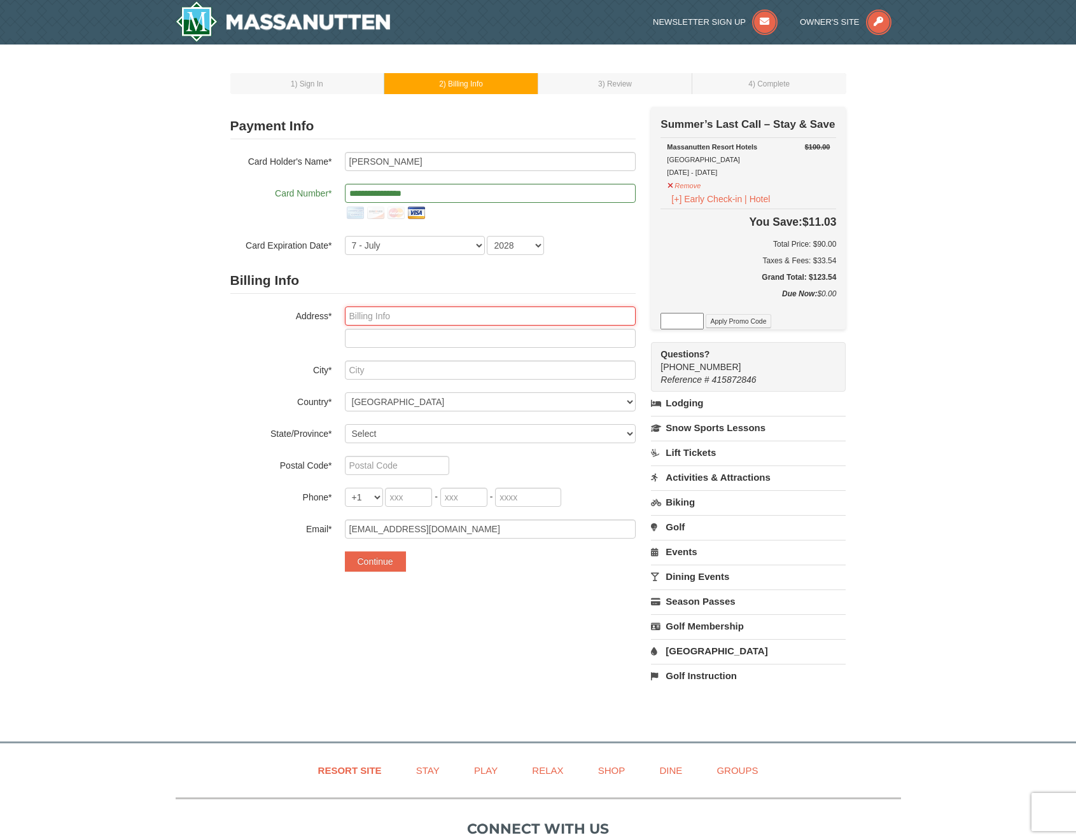
click at [472, 315] on input "text" at bounding box center [490, 316] width 291 height 19
type input "883 W Ellsworth St"
type input "Bluffdale"
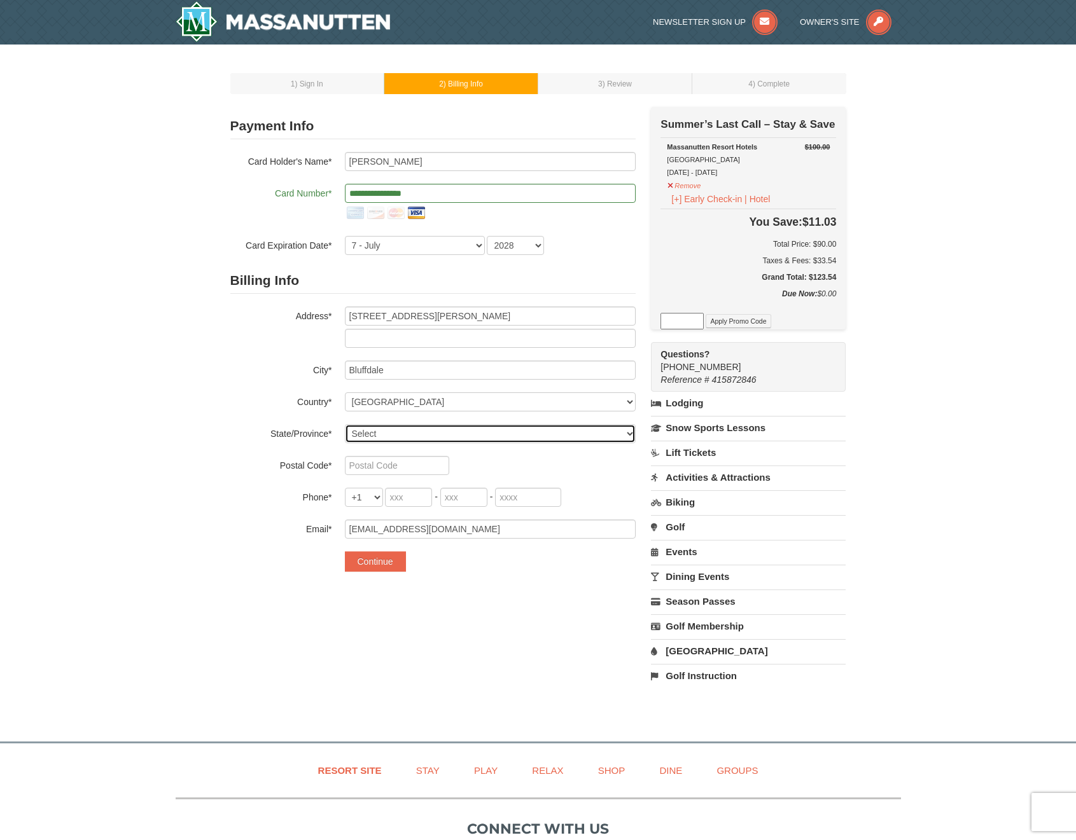
select select "UT"
type input "84065"
drag, startPoint x: 402, startPoint y: 495, endPoint x: 398, endPoint y: 509, distance: 14.5
click at [401, 502] on input "tel" at bounding box center [408, 497] width 47 height 19
type input "801"
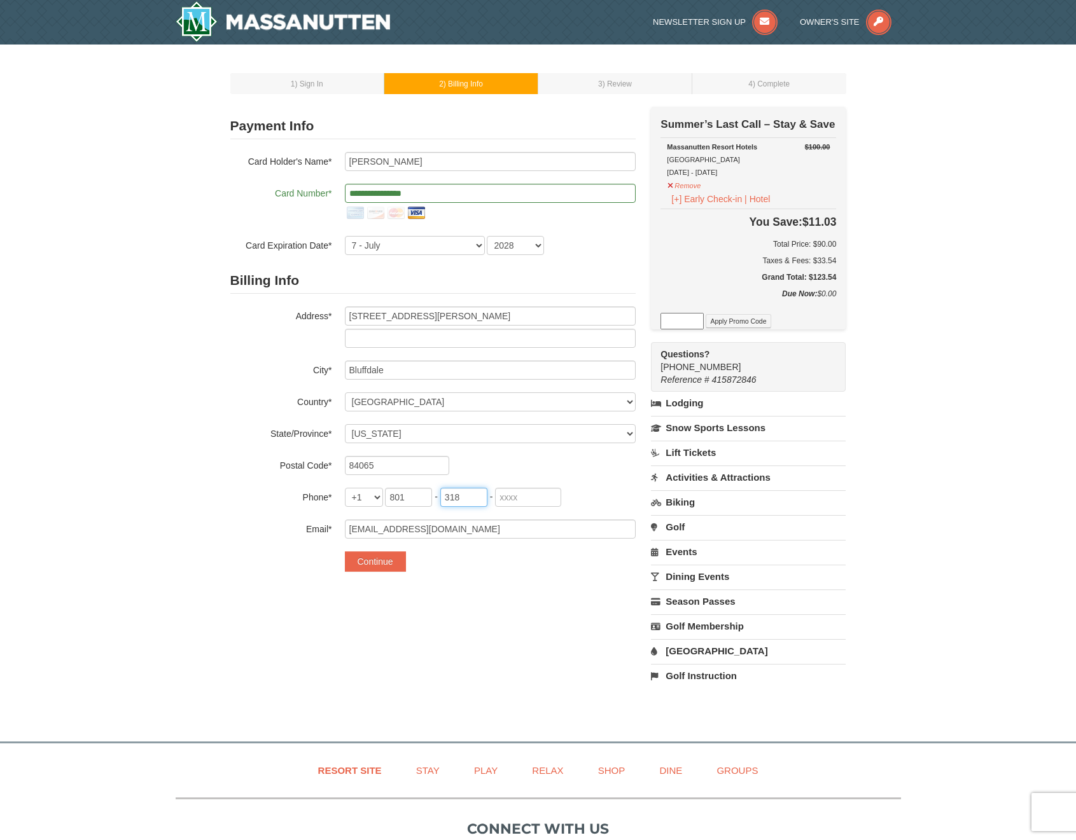
type input "318"
type input "7528"
click at [387, 563] on button "Continue" at bounding box center [375, 561] width 61 height 20
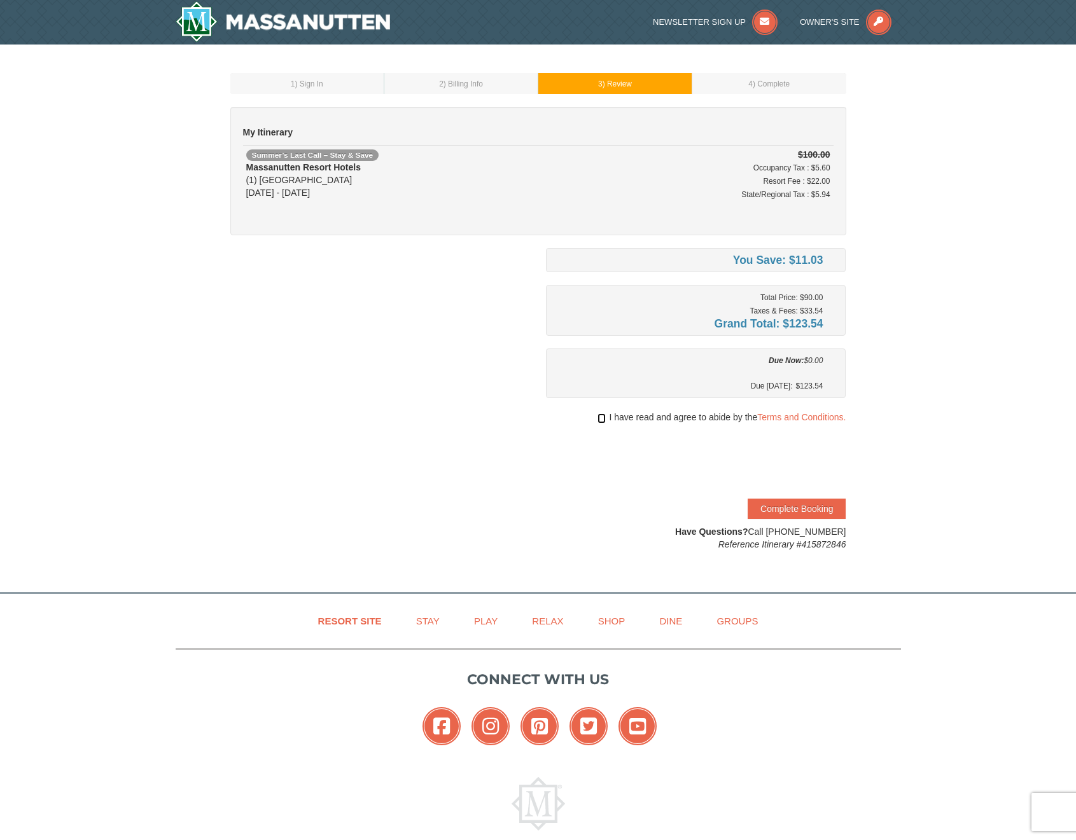
click at [599, 419] on input "checkbox" at bounding box center [601, 418] width 8 height 10
checkbox input "true"
click at [796, 503] on button "Complete Booking" at bounding box center [796, 509] width 98 height 20
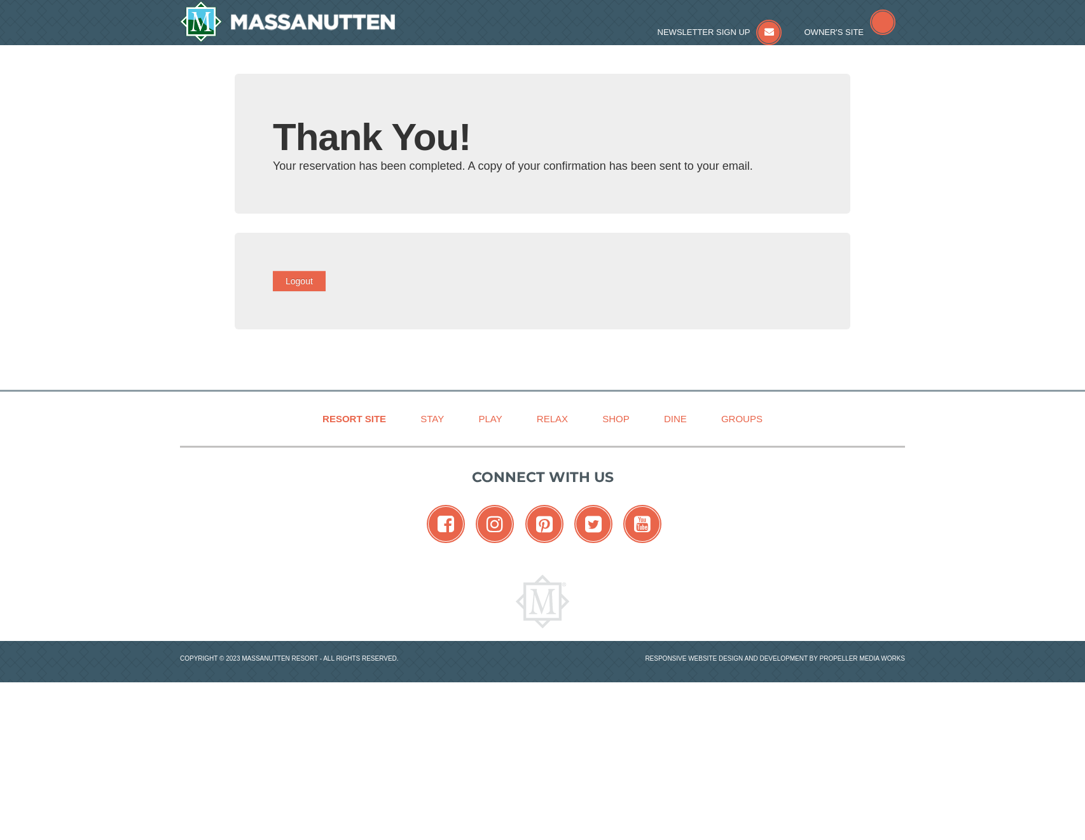
type input "zack.st7@gmail.com"
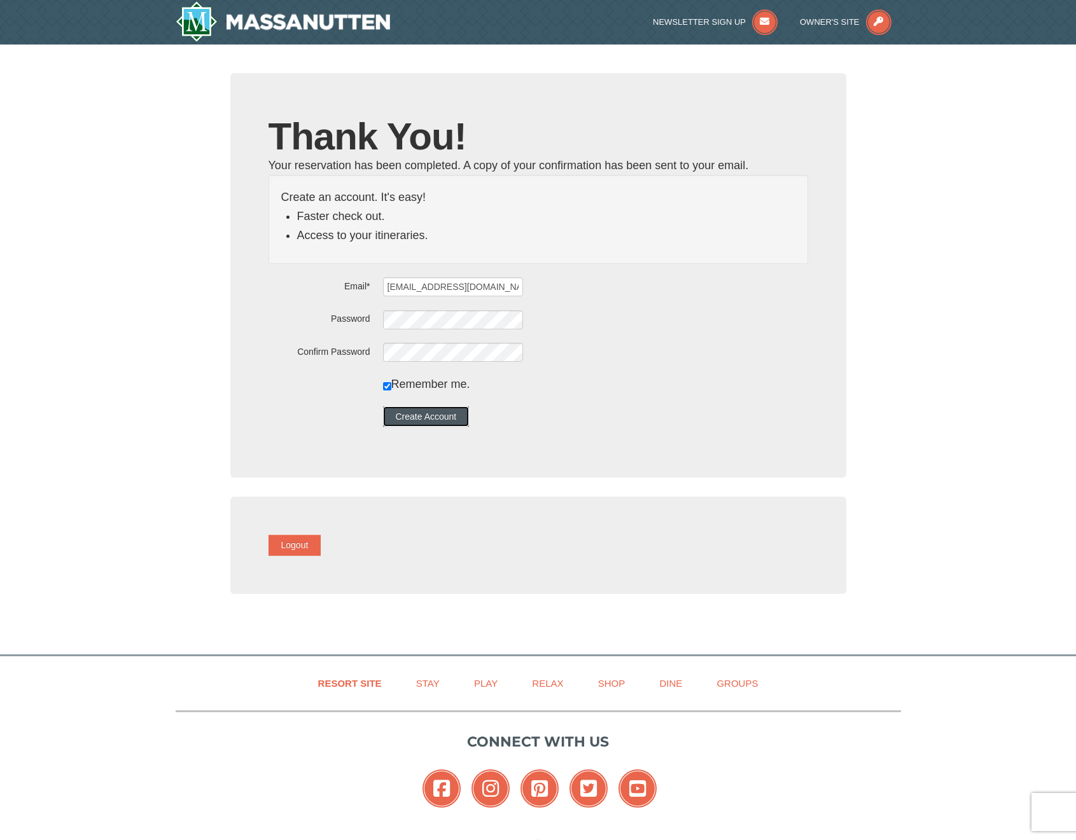
click at [435, 423] on button "Create Account" at bounding box center [426, 416] width 87 height 20
